Goal: Transaction & Acquisition: Purchase product/service

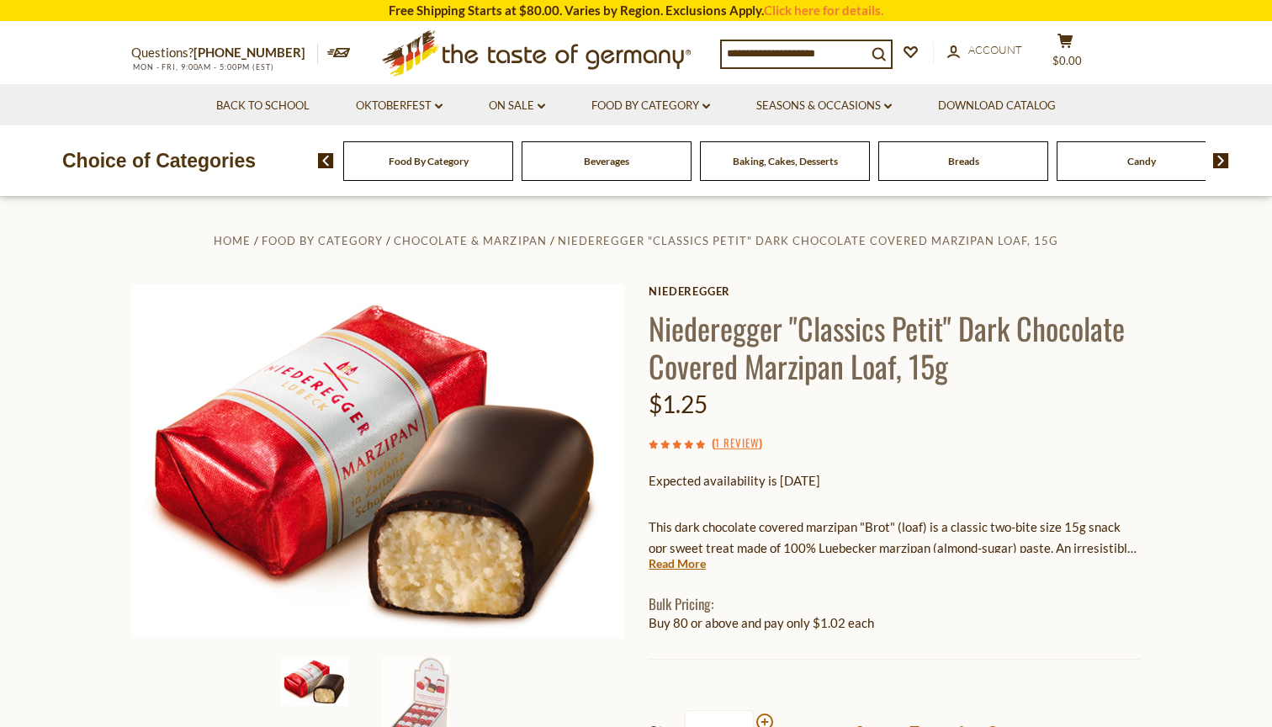
click at [921, 368] on h1 "Niederegger "Classics Petit" Dark Chocolate Covered Marzipan Loaf, 15g" at bounding box center [895, 347] width 492 height 76
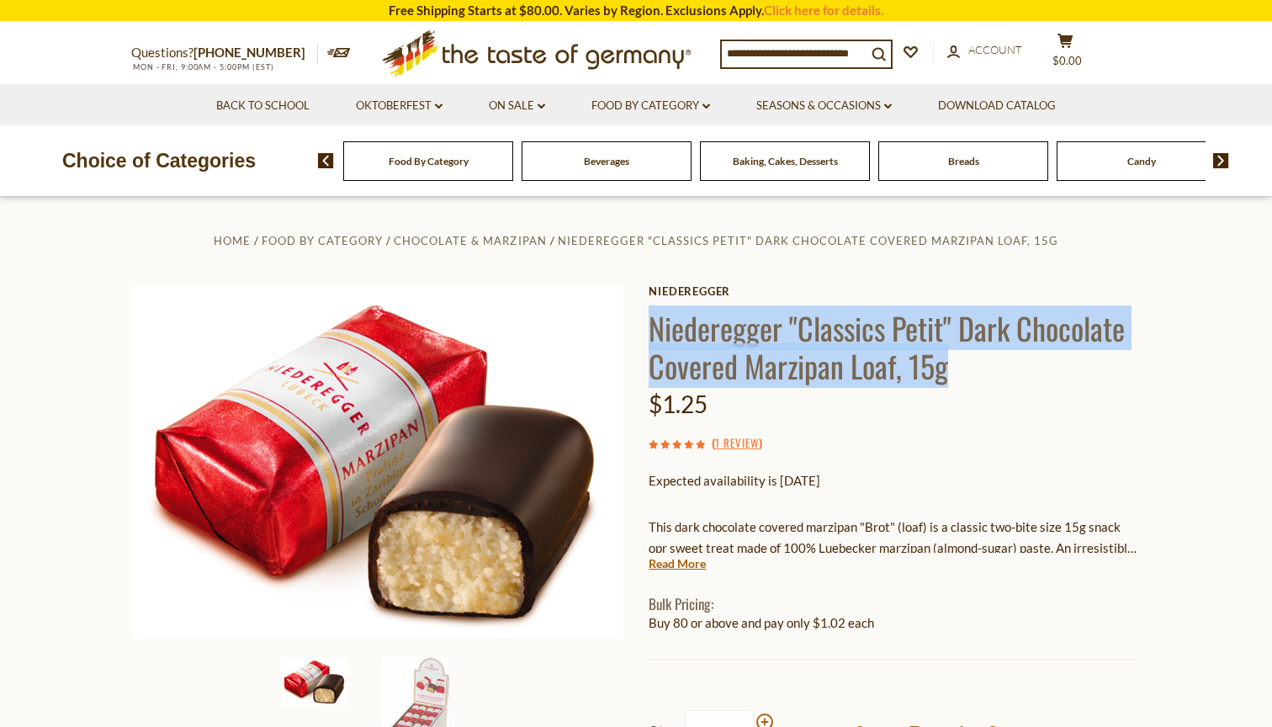
click at [912, 419] on div "$1.25" at bounding box center [895, 405] width 492 height 40
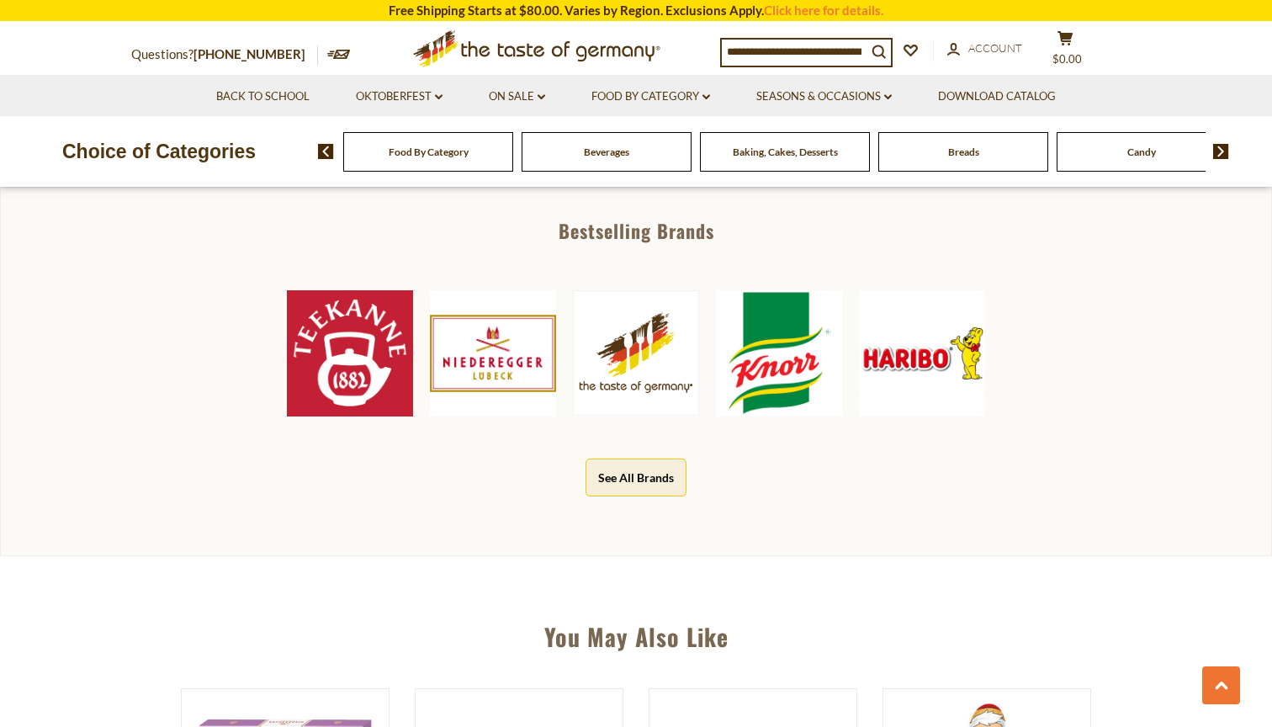
scroll to position [805, 0]
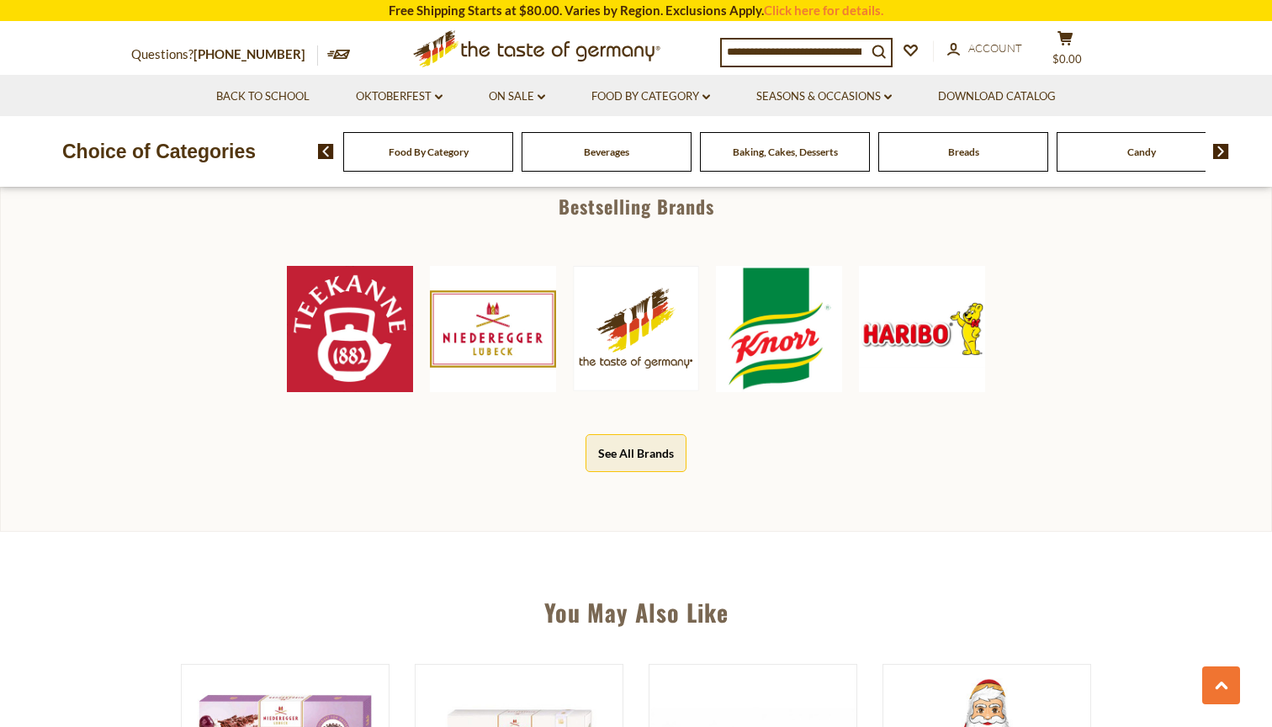
click at [801, 310] on img at bounding box center [779, 329] width 126 height 126
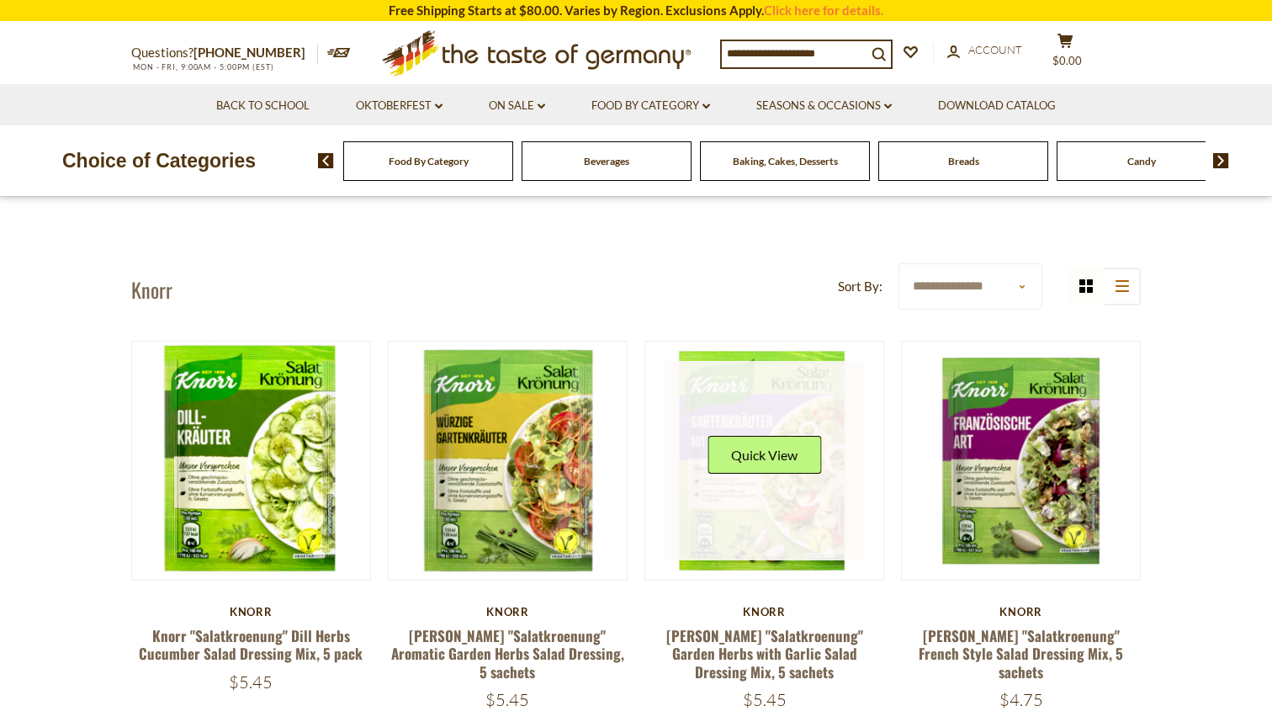
scroll to position [94, 0]
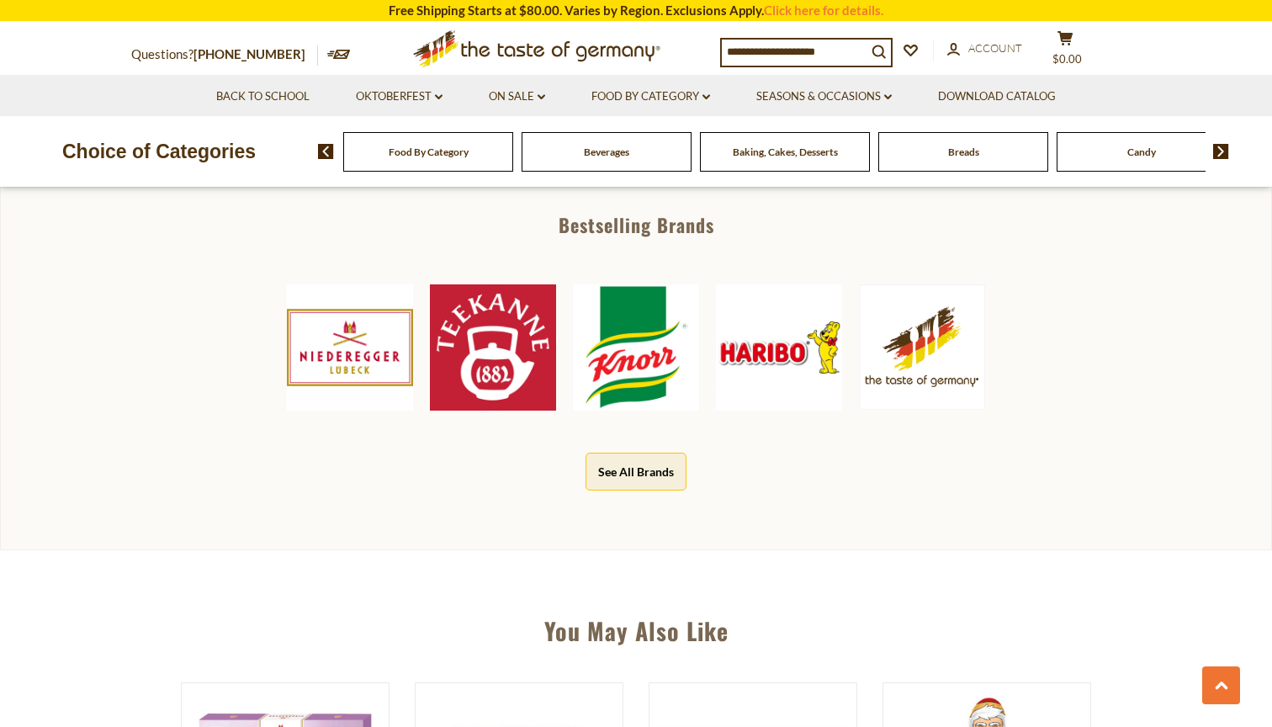
scroll to position [692, 0]
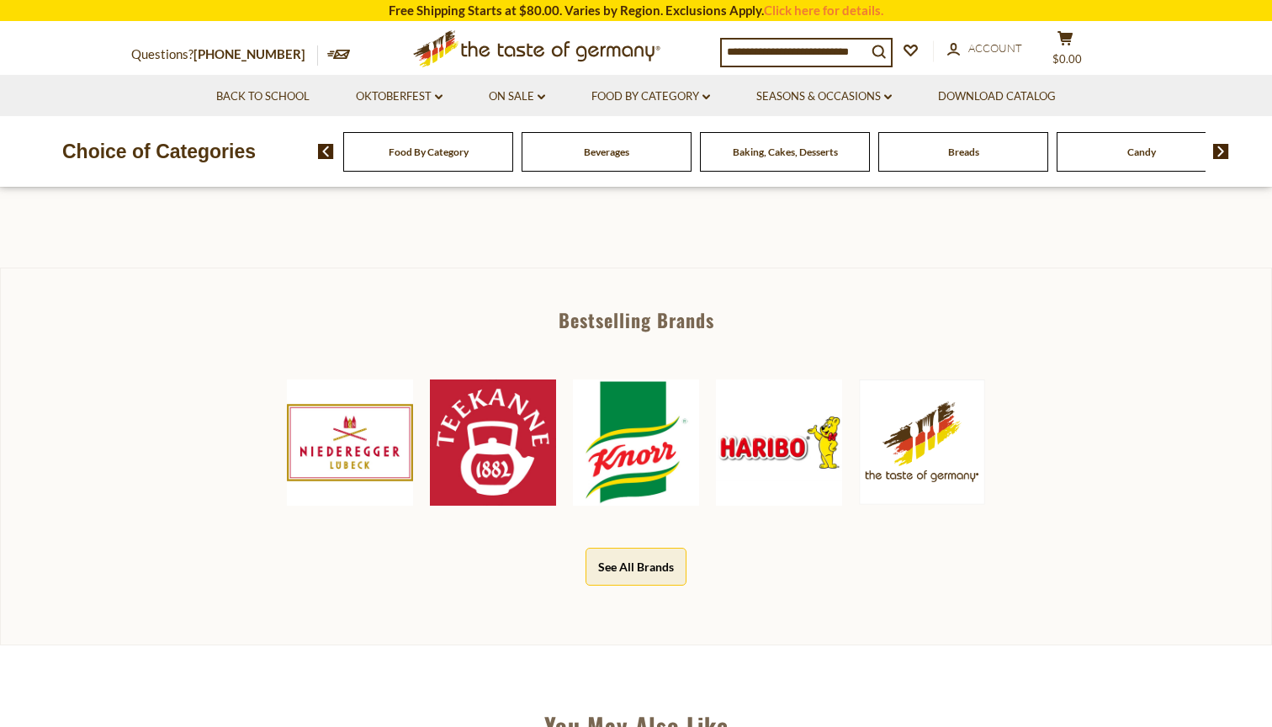
click at [715, 439] on div "Niederegger Teekanne Knorr Haribo The Taste of Germany" at bounding box center [637, 442] width 1144 height 177
click at [763, 438] on img at bounding box center [779, 443] width 126 height 126
